Goal: Book appointment/travel/reservation

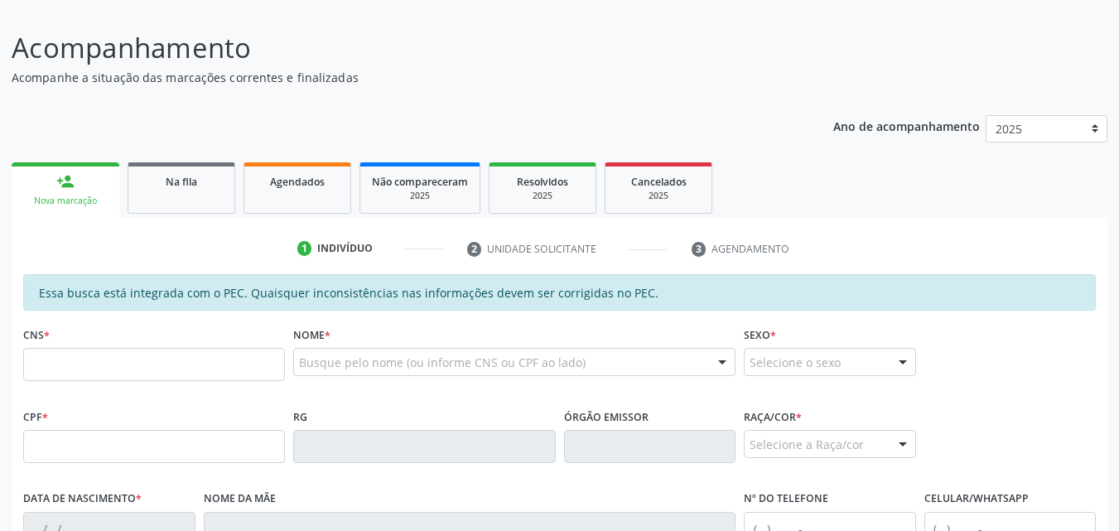
scroll to position [181, 0]
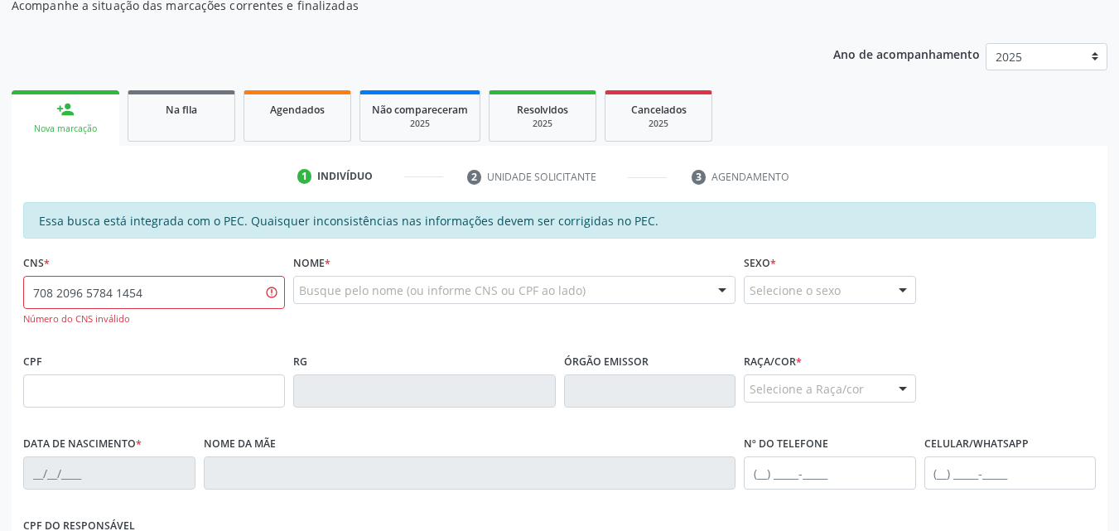
click at [101, 292] on input "708 2096 5784 1454" at bounding box center [154, 292] width 262 height 33
click at [104, 292] on input "708 2096 5784 1454" at bounding box center [154, 292] width 262 height 33
click at [161, 296] on input "708 2096 5784 1454" at bounding box center [154, 292] width 262 height 33
type input "708 2096 5784 1454"
drag, startPoint x: 151, startPoint y: 293, endPoint x: 0, endPoint y: 311, distance: 151.8
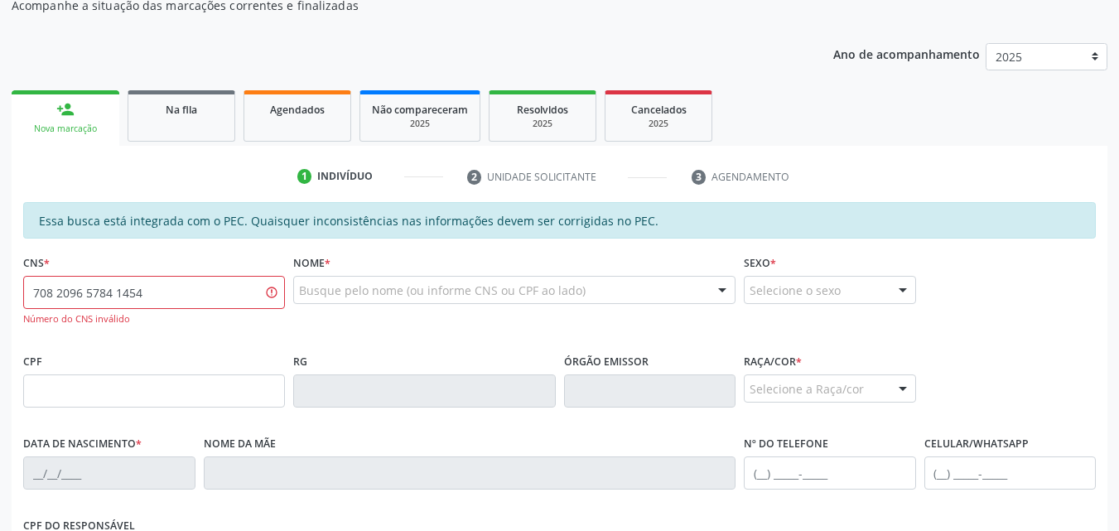
click at [0, 311] on div "Acompanhamento Acompanhe a situação das marcações correntes e finalizadas Relat…" at bounding box center [559, 369] width 1119 height 871
click at [102, 397] on input "text" at bounding box center [154, 390] width 262 height 33
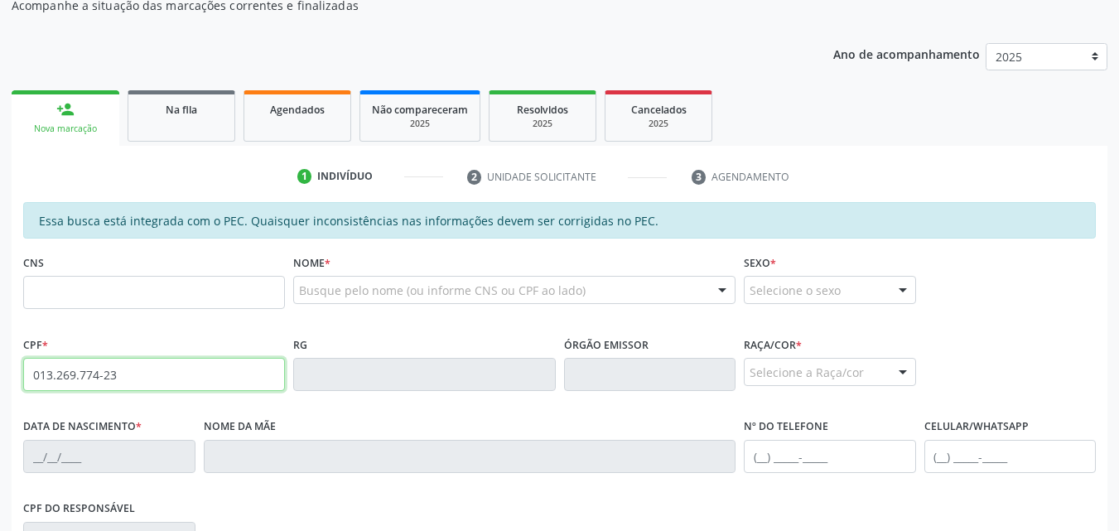
type input "013.269.774-23"
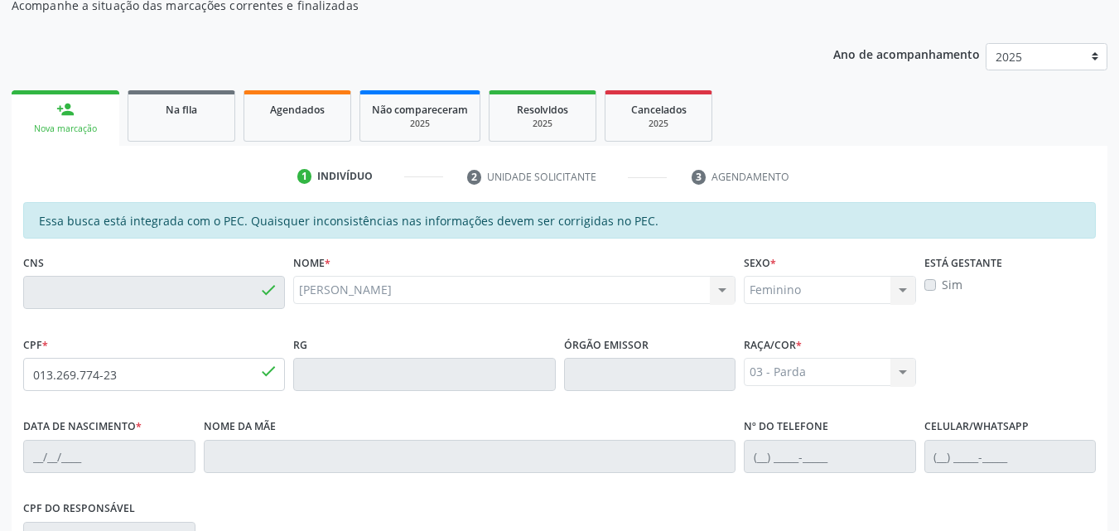
type input "708 2096 5784 1540"
type input "[DATE]"
type input "[PERSON_NAME]"
type input "[PHONE_NUMBER]"
type input "18"
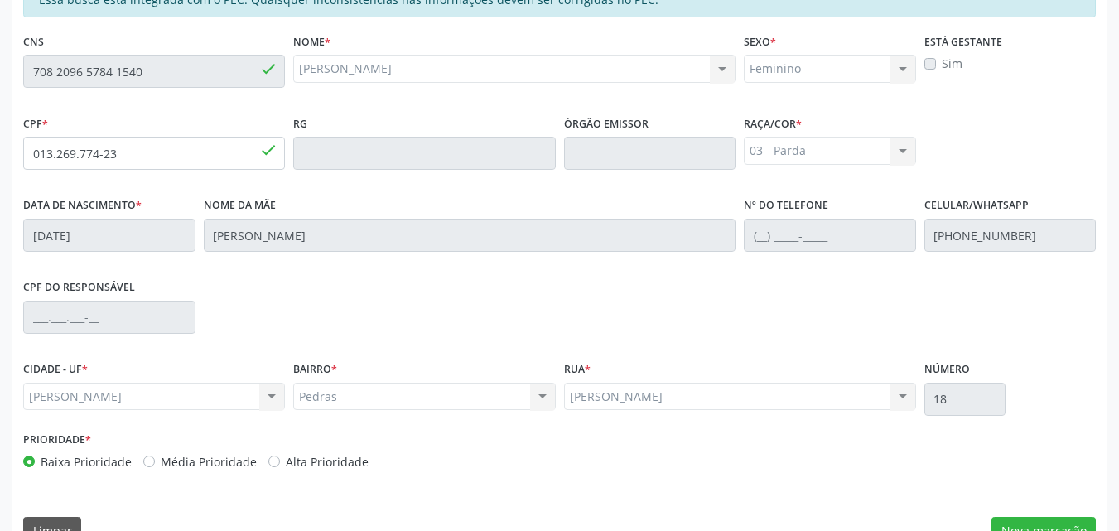
scroll to position [438, 0]
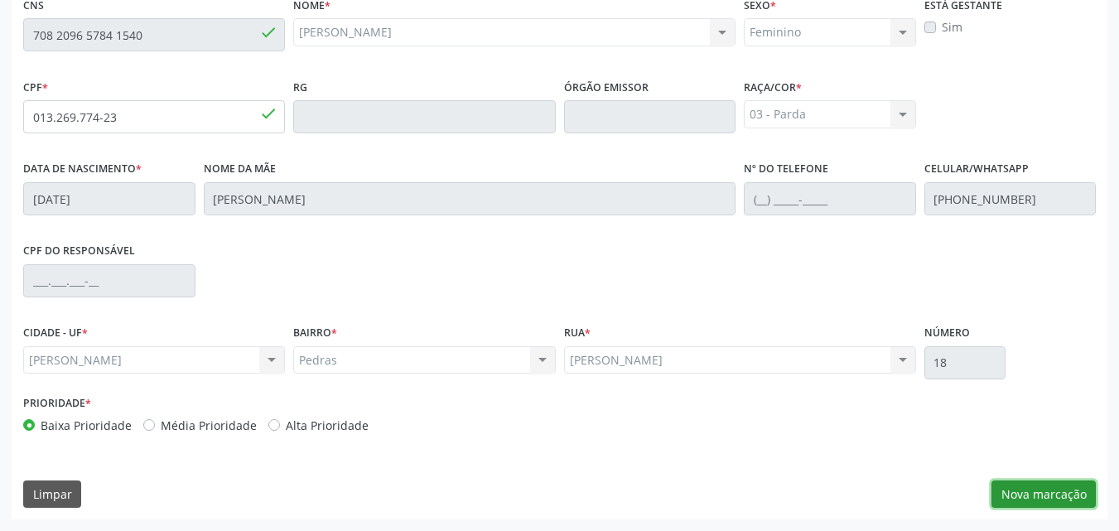
click at [1028, 490] on button "Nova marcação" at bounding box center [1043, 494] width 104 height 28
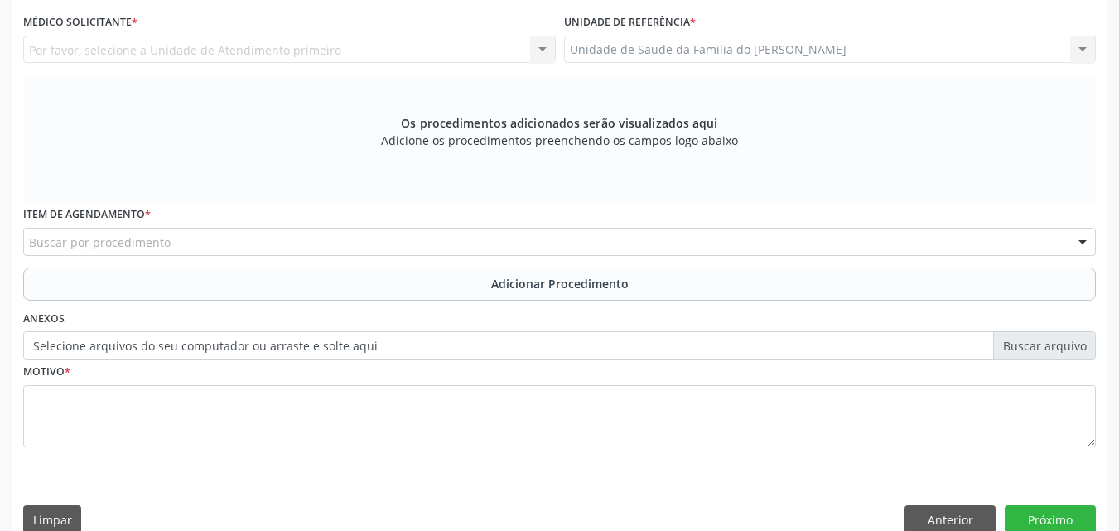
scroll to position [0, 0]
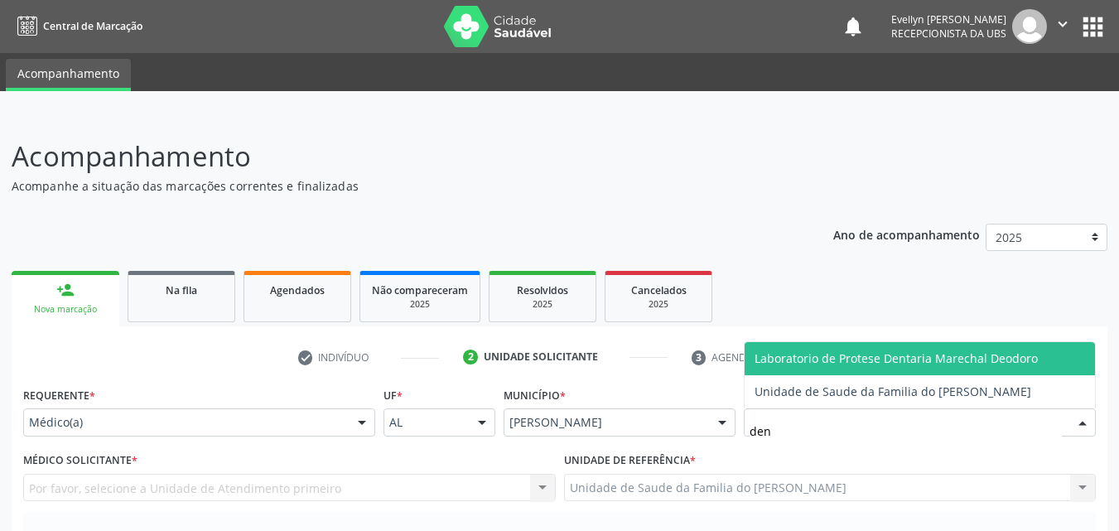
type input "deni"
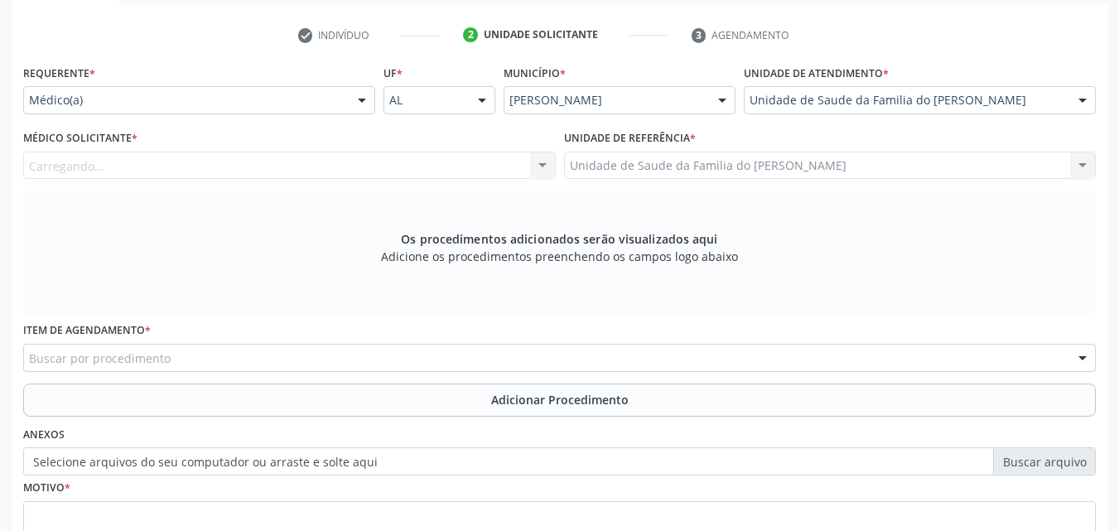
scroll to position [339, 0]
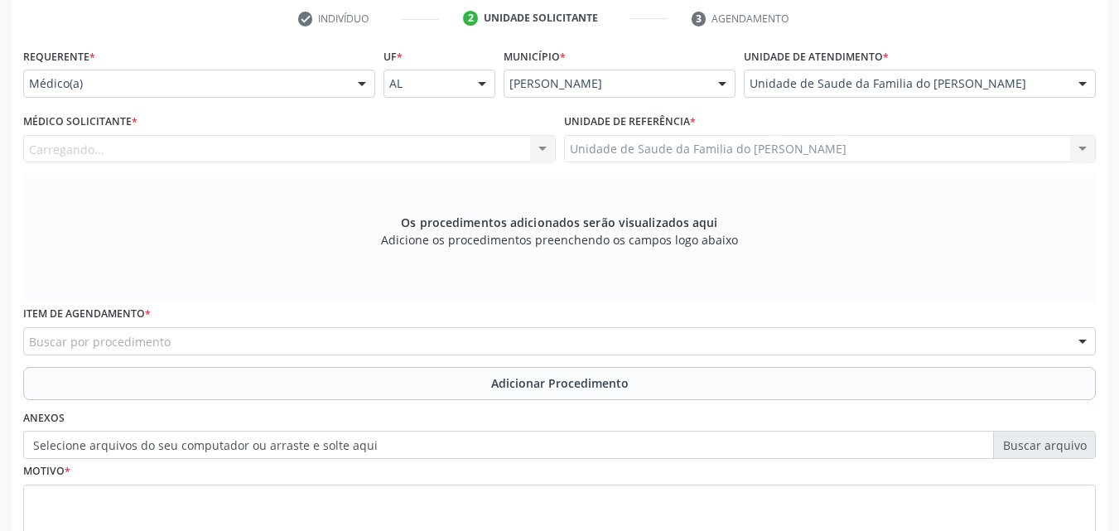
click at [421, 161] on div "Carregando... Nenhum resultado encontrado para: " " Não há nenhuma opção para s…" at bounding box center [289, 149] width 532 height 28
click at [435, 152] on div "Carregando... Nenhum resultado encontrado para: " " Não há nenhuma opção para s…" at bounding box center [289, 149] width 532 height 28
click at [484, 139] on div "Carregando... Nenhum resultado encontrado para: " " Não há nenhuma opção para s…" at bounding box center [289, 149] width 532 height 28
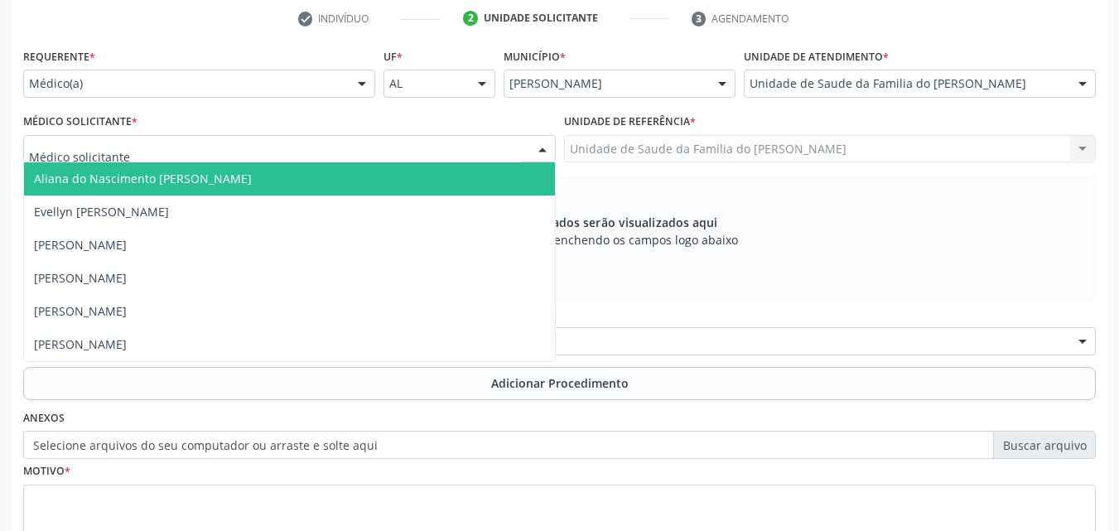
click at [503, 160] on div at bounding box center [289, 149] width 532 height 28
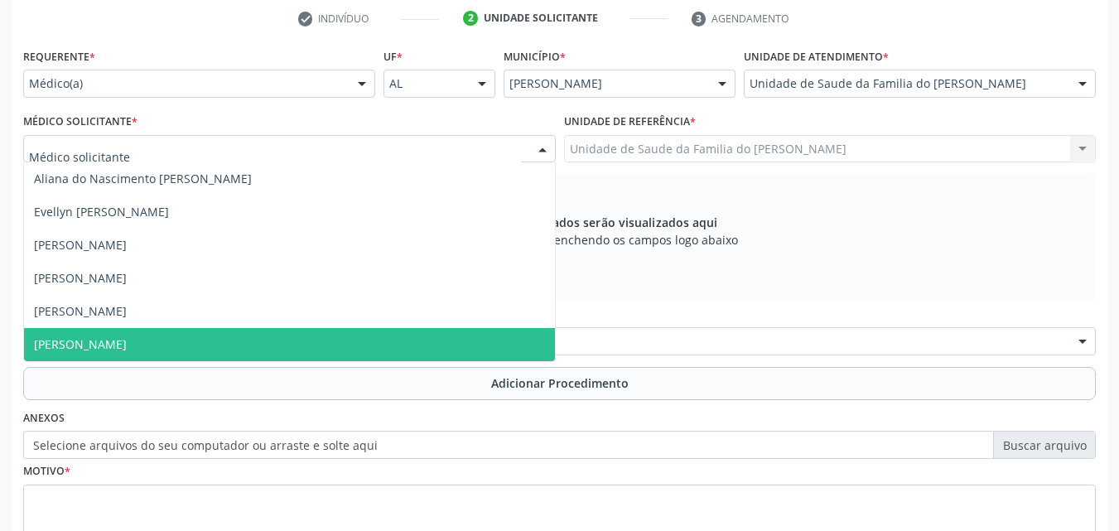
click at [417, 343] on span "[PERSON_NAME]" at bounding box center [289, 344] width 531 height 33
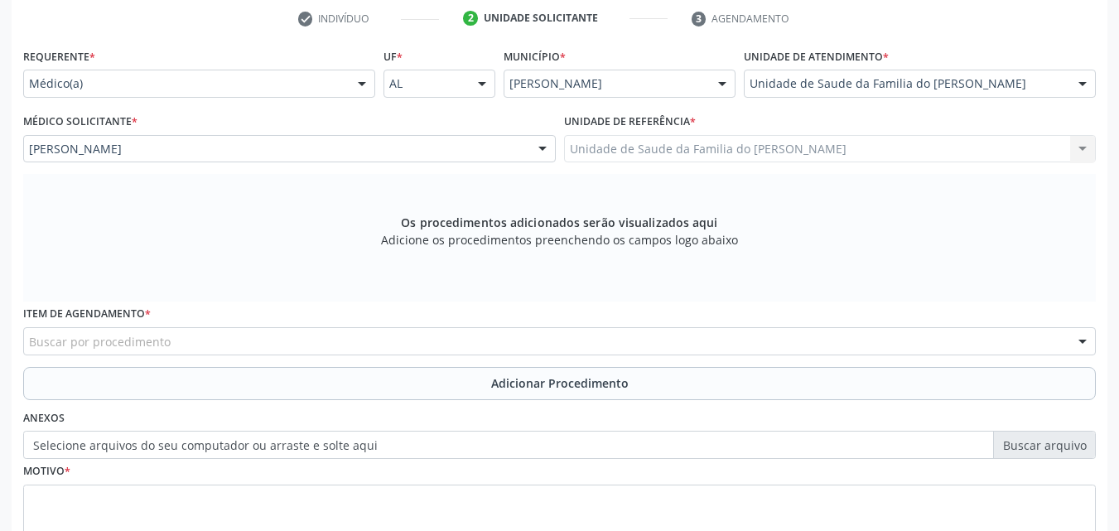
scroll to position [464, 0]
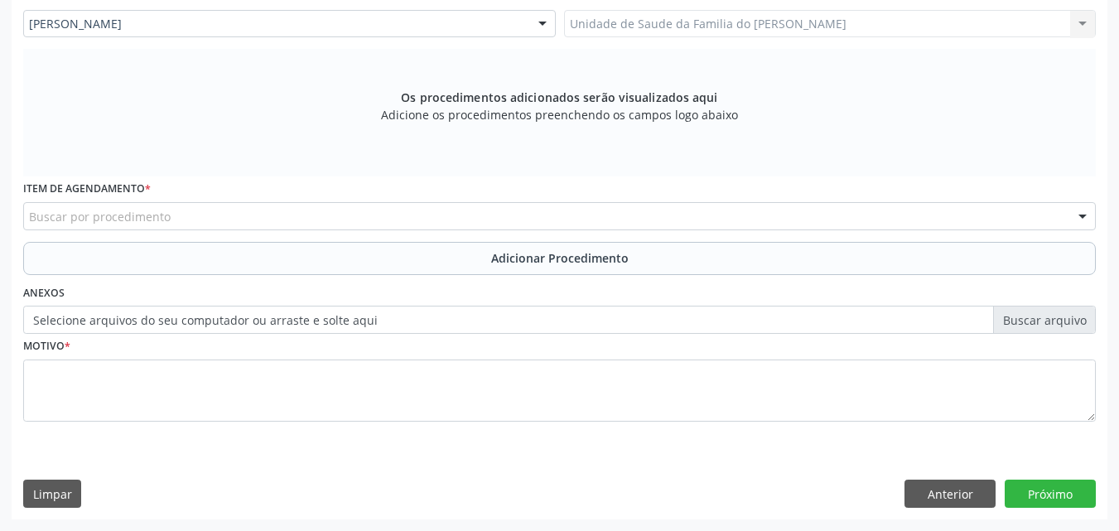
click at [563, 223] on div "Buscar por procedimento" at bounding box center [559, 216] width 1072 height 28
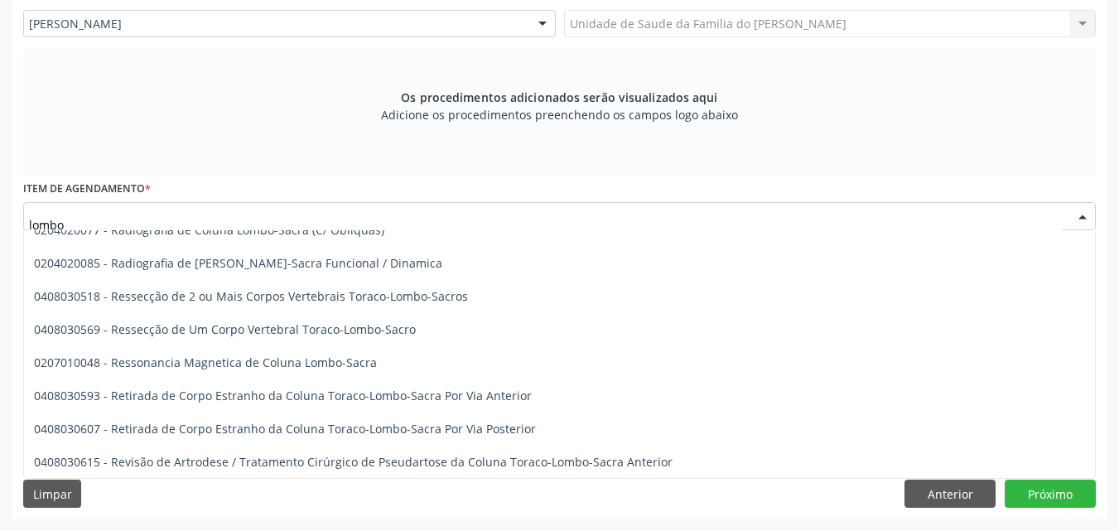
scroll to position [944, 0]
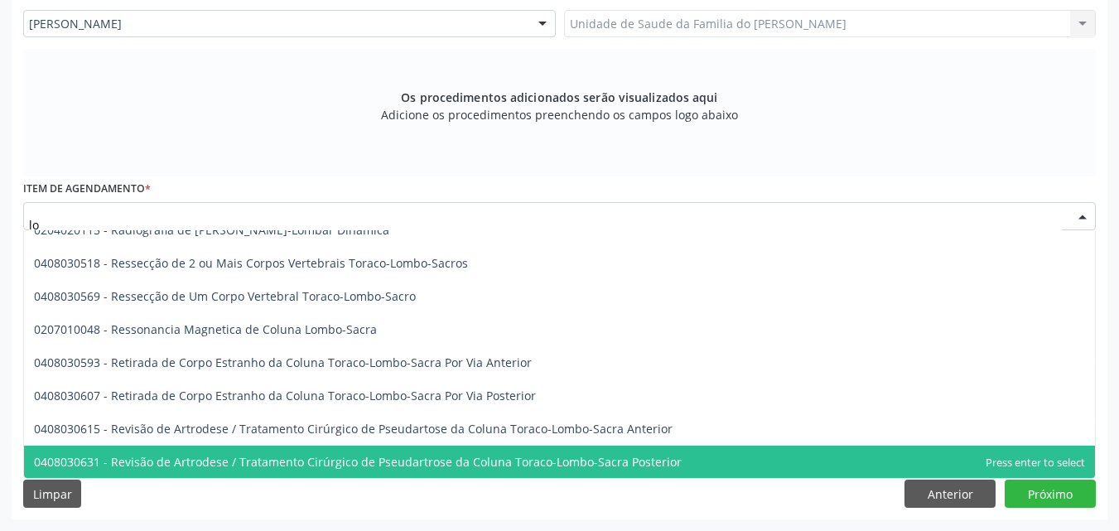
type input "l"
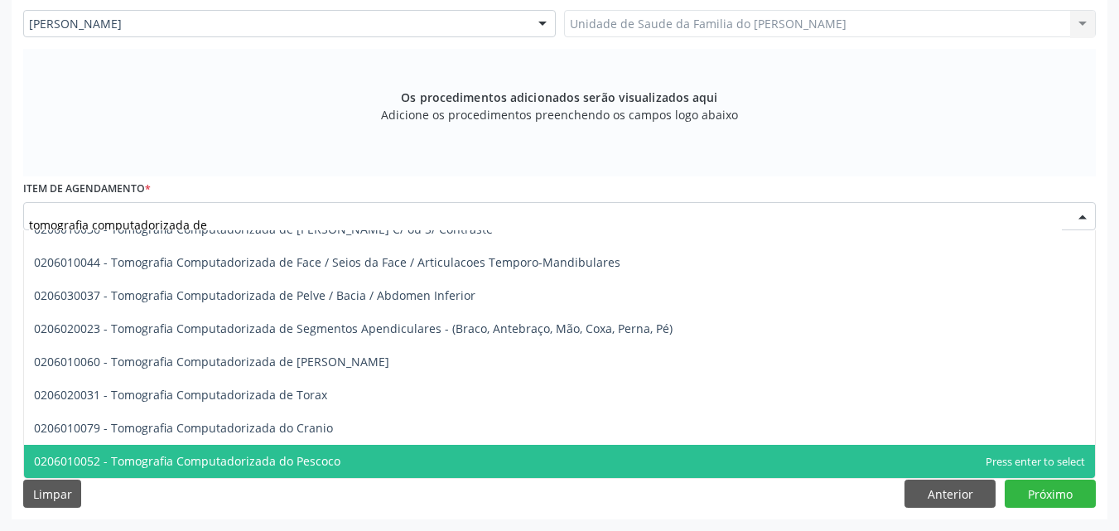
scroll to position [117, 0]
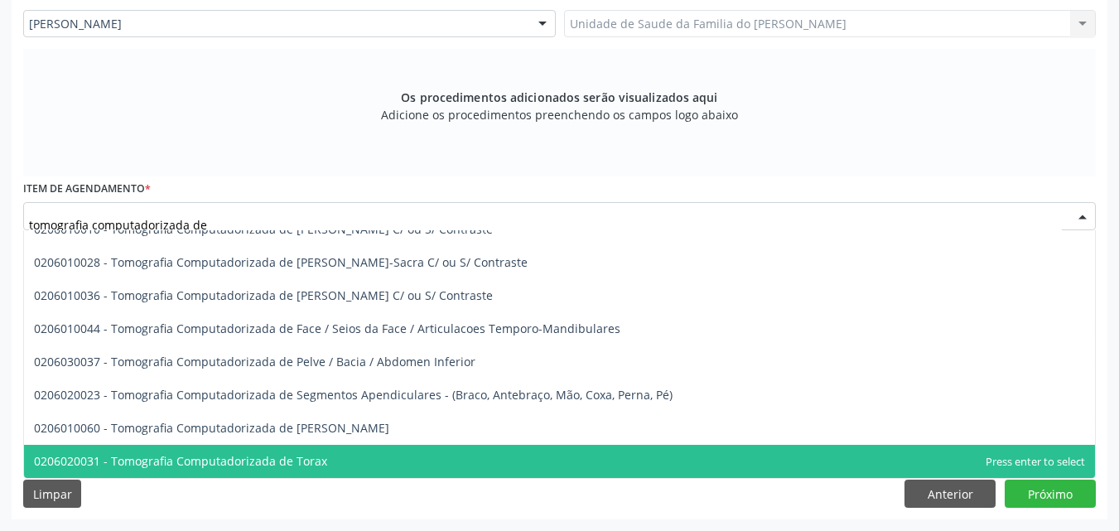
type input "tomografia computadorizada de c"
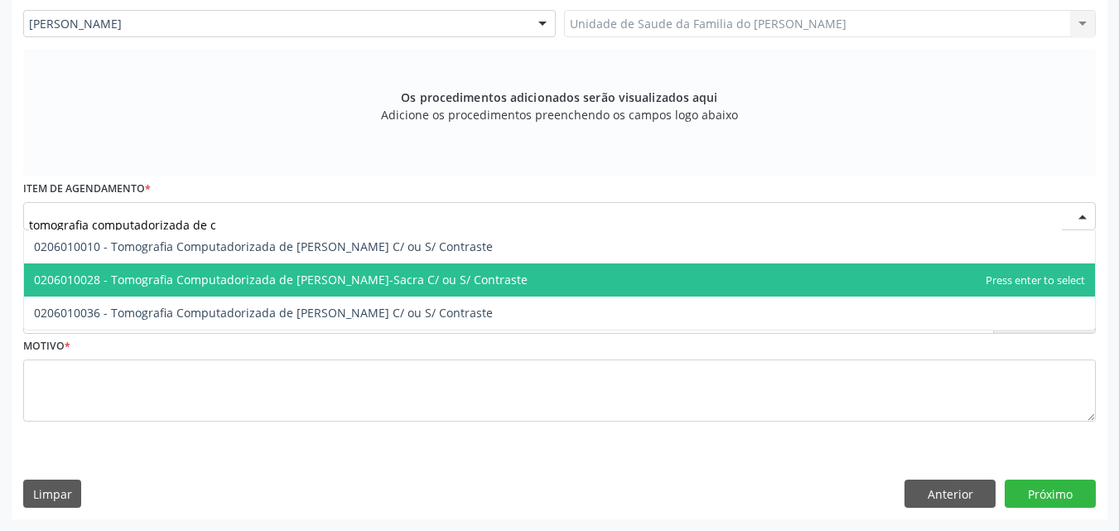
click at [503, 289] on span "0206010028 - Tomografia Computadorizada de [PERSON_NAME]-Sacra C/ ou S/ Contras…" at bounding box center [559, 279] width 1071 height 33
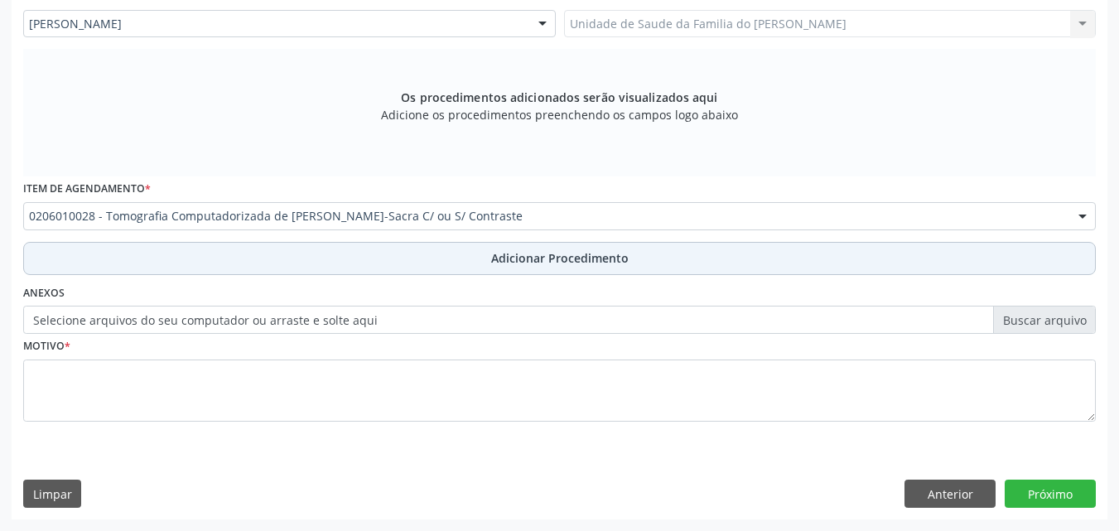
click at [537, 258] on span "Adicionar Procedimento" at bounding box center [559, 257] width 137 height 17
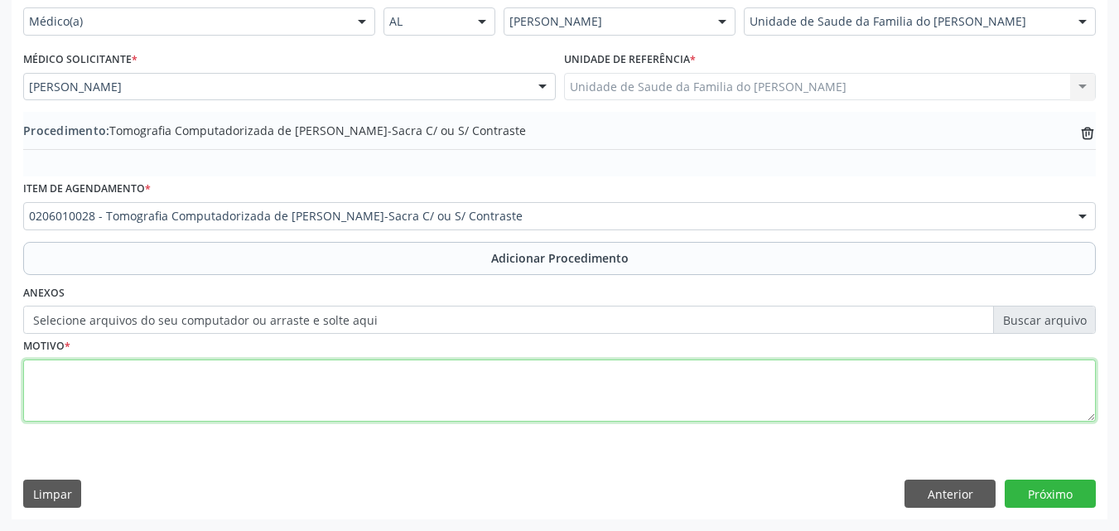
click at [464, 405] on textarea at bounding box center [559, 390] width 1072 height 63
type textarea "l"
click at [575, 373] on textarea "LOMBOCIATALGIA - PACIENTE REFERE QUADRO LÓGICO EM REGIÃO [GEOGRAPHIC_DATA]" at bounding box center [559, 390] width 1072 height 63
click at [448, 371] on textarea "LOMBOCIATALGIA - PACIENTE REFERE QUADRO LÓGICO EM REGIÃO [GEOGRAPHIC_DATA] DOR" at bounding box center [559, 390] width 1072 height 63
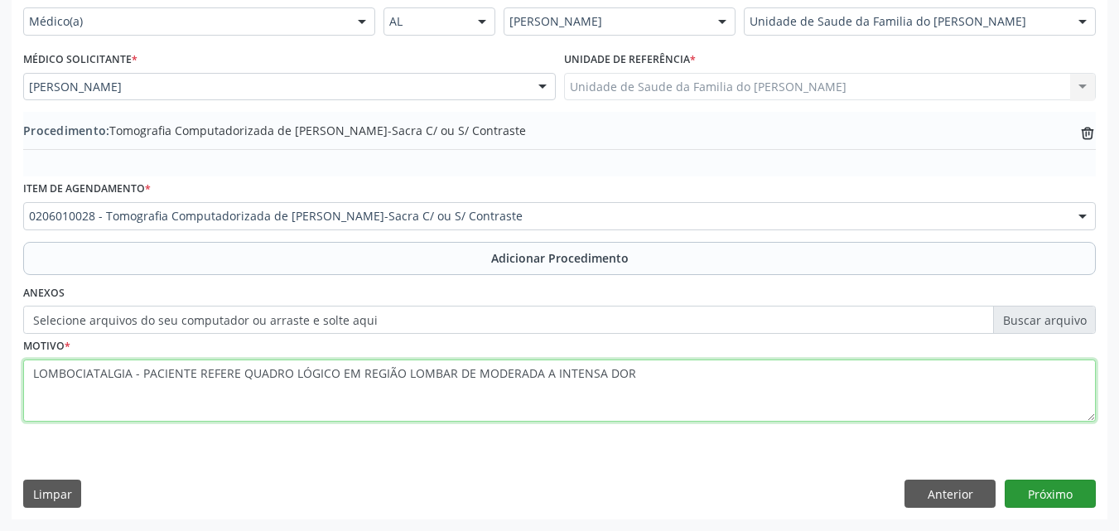
type textarea "LOMBOCIATALGIA - PACIENTE REFERE QUADRO LÓGICO EM REGIÃO LOMBAR DE MODERADA A I…"
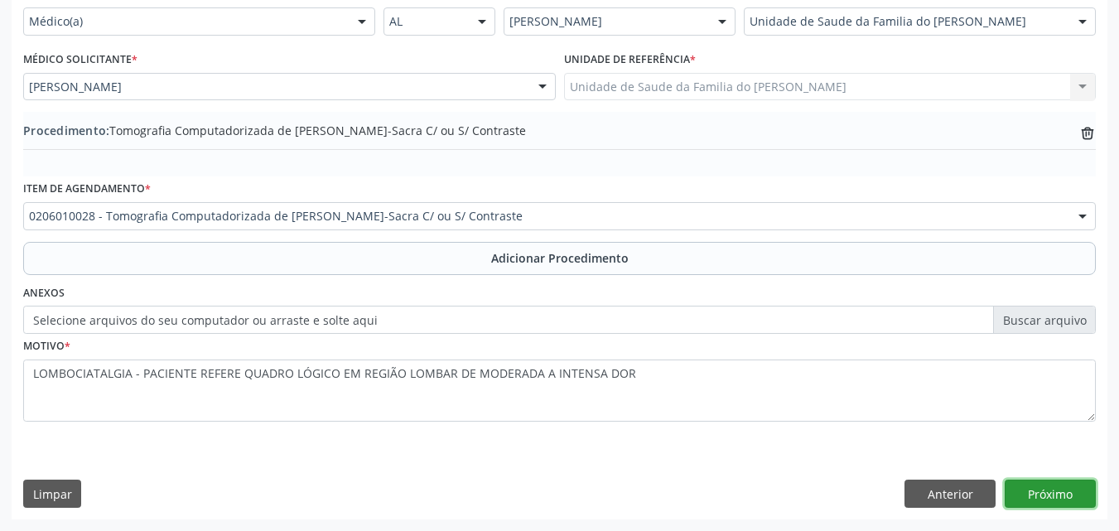
click at [1018, 480] on button "Próximo" at bounding box center [1049, 493] width 91 height 28
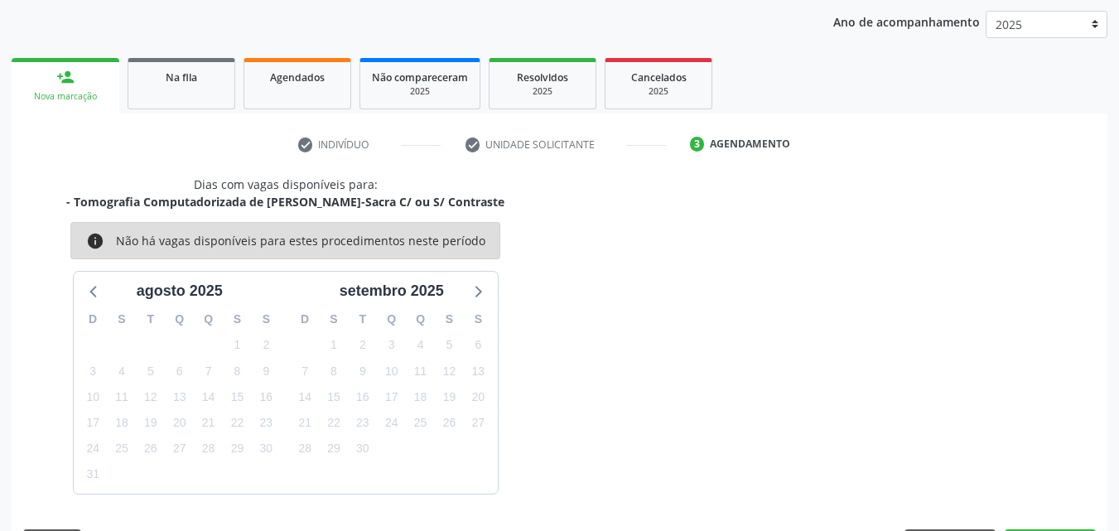
scroll to position [262, 0]
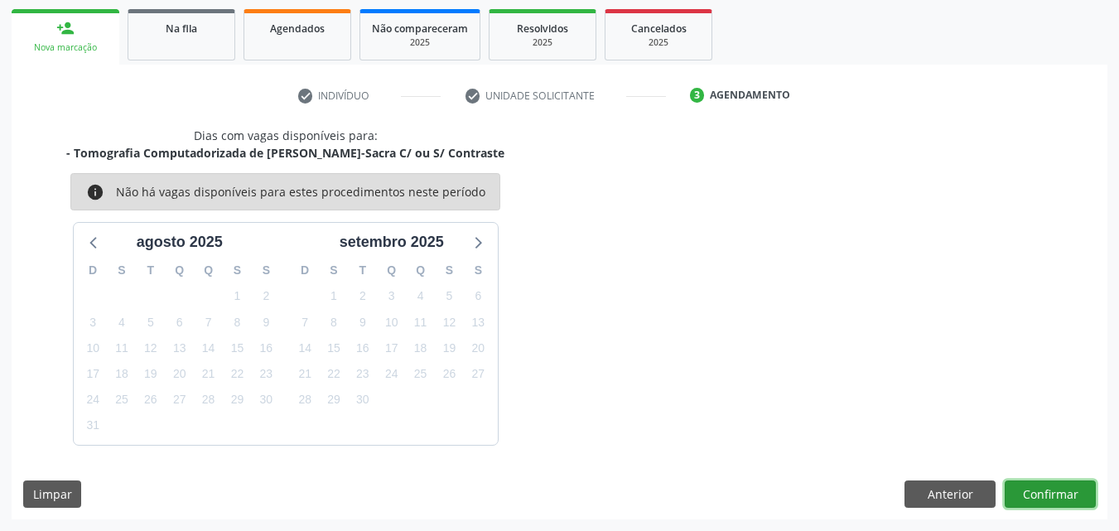
click at [1034, 495] on button "Confirmar" at bounding box center [1049, 494] width 91 height 28
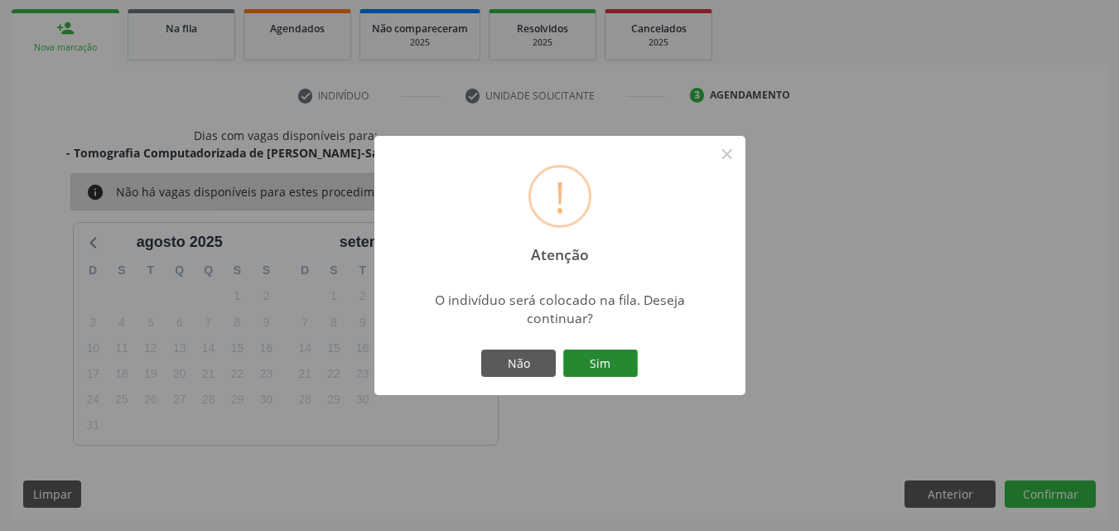
click at [607, 370] on button "Sim" at bounding box center [600, 363] width 75 height 28
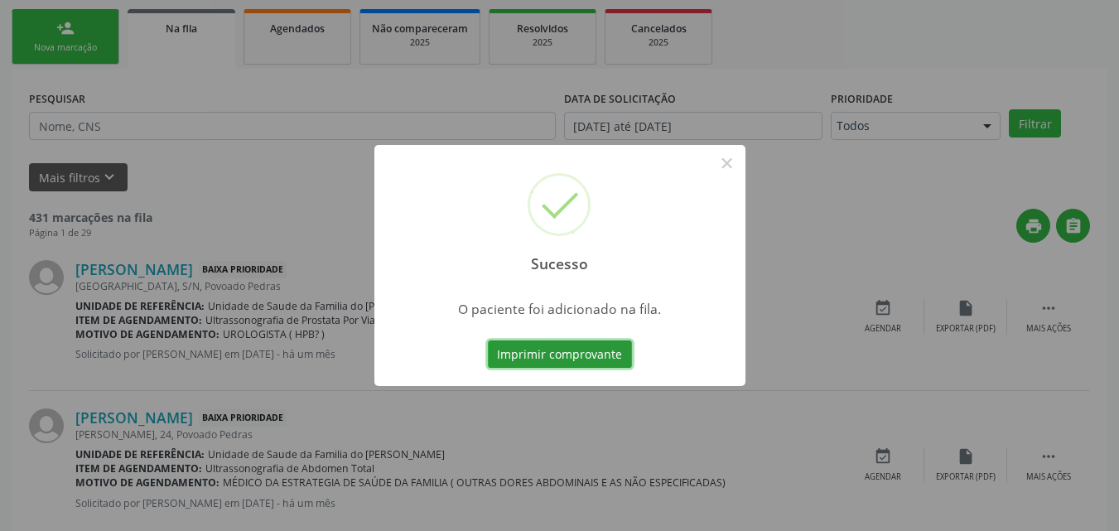
scroll to position [39, 0]
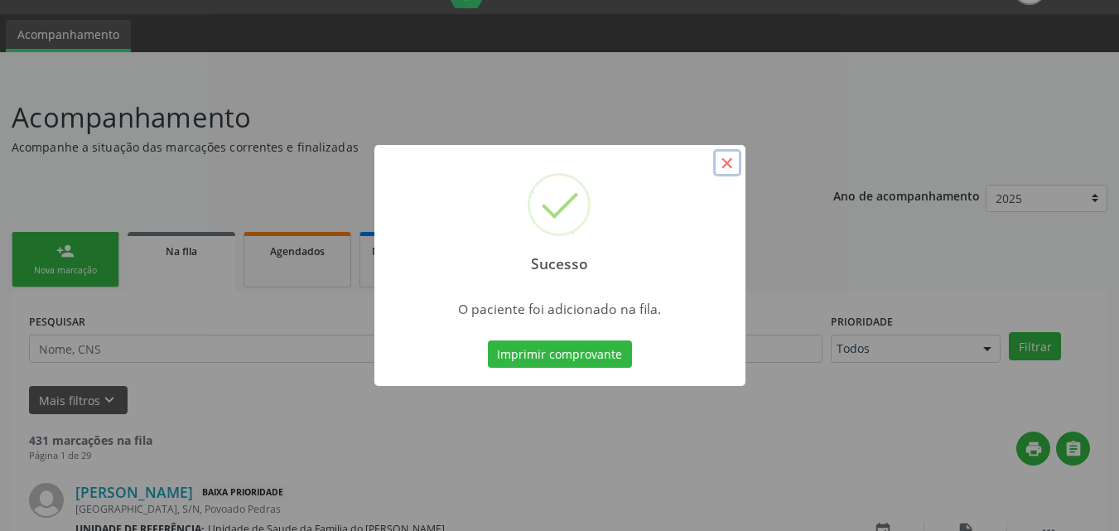
click at [731, 175] on button "×" at bounding box center [727, 163] width 28 height 28
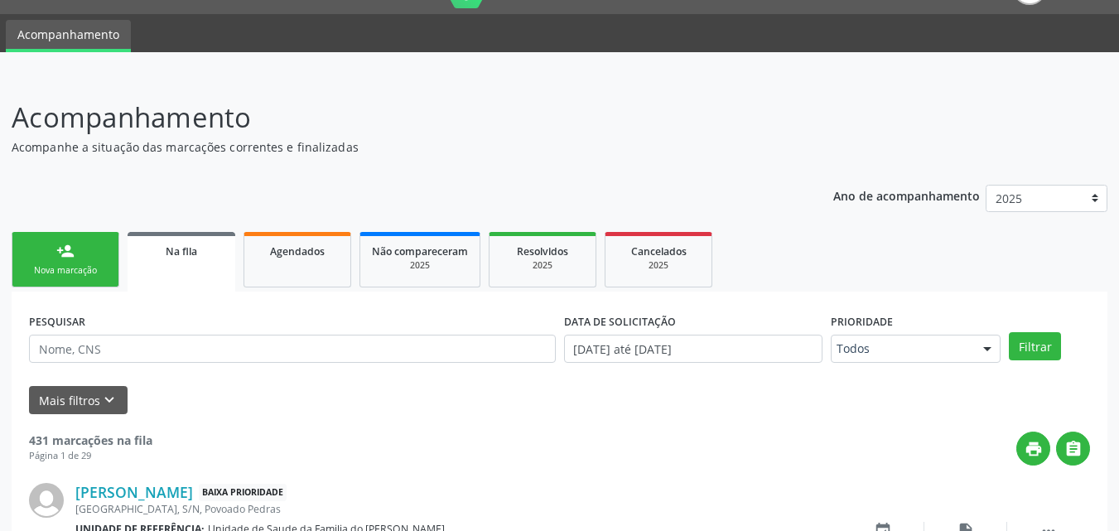
click at [669, 104] on p "Acompanhamento" at bounding box center [395, 117] width 767 height 41
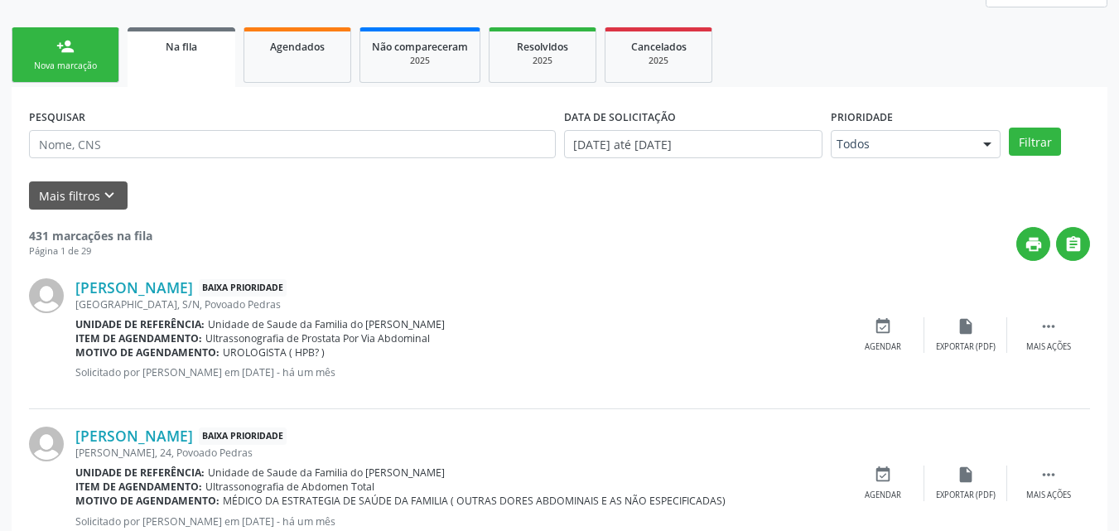
scroll to position [234, 0]
